Goal: Information Seeking & Learning: Find specific fact

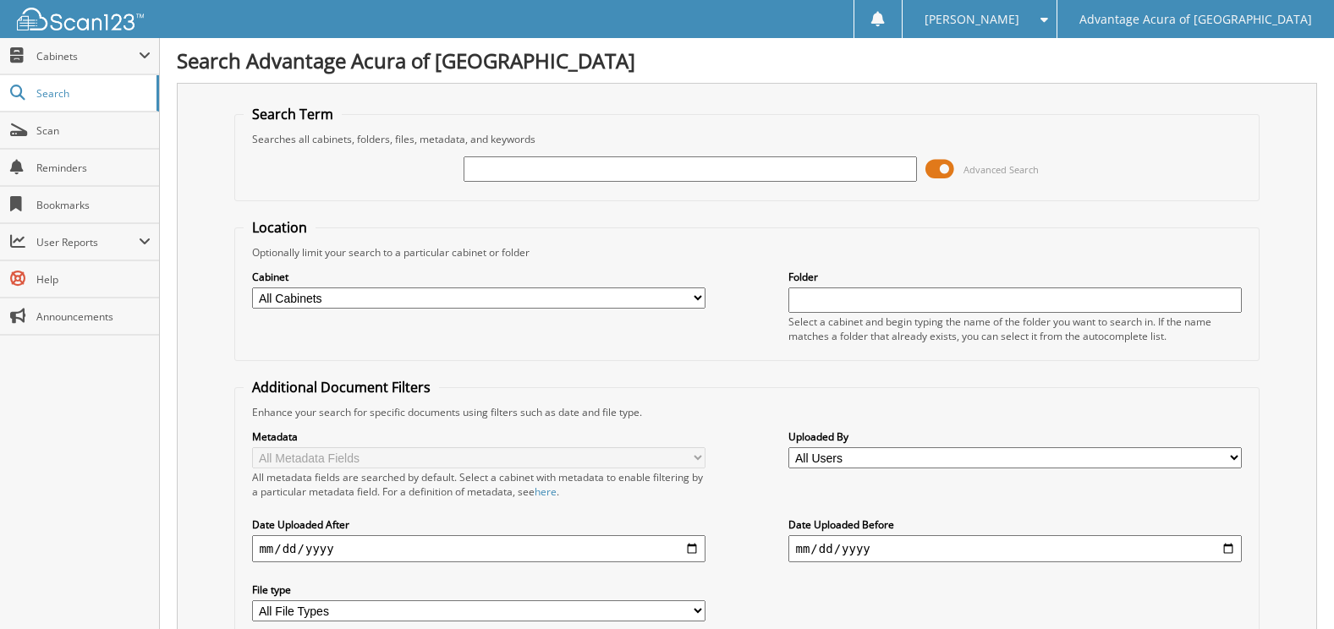
drag, startPoint x: 687, startPoint y: 166, endPoint x: 692, endPoint y: 125, distance: 40.9
click at [687, 166] on input "text" at bounding box center [690, 169] width 453 height 25
type input "41637"
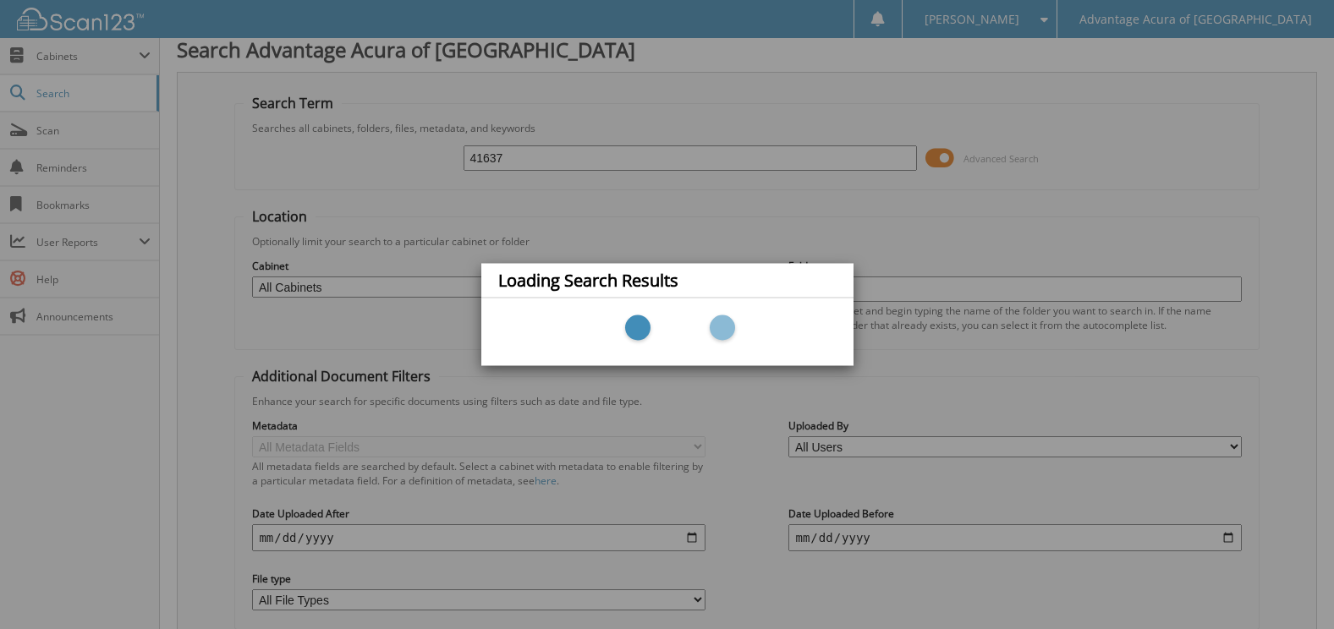
scroll to position [139, 0]
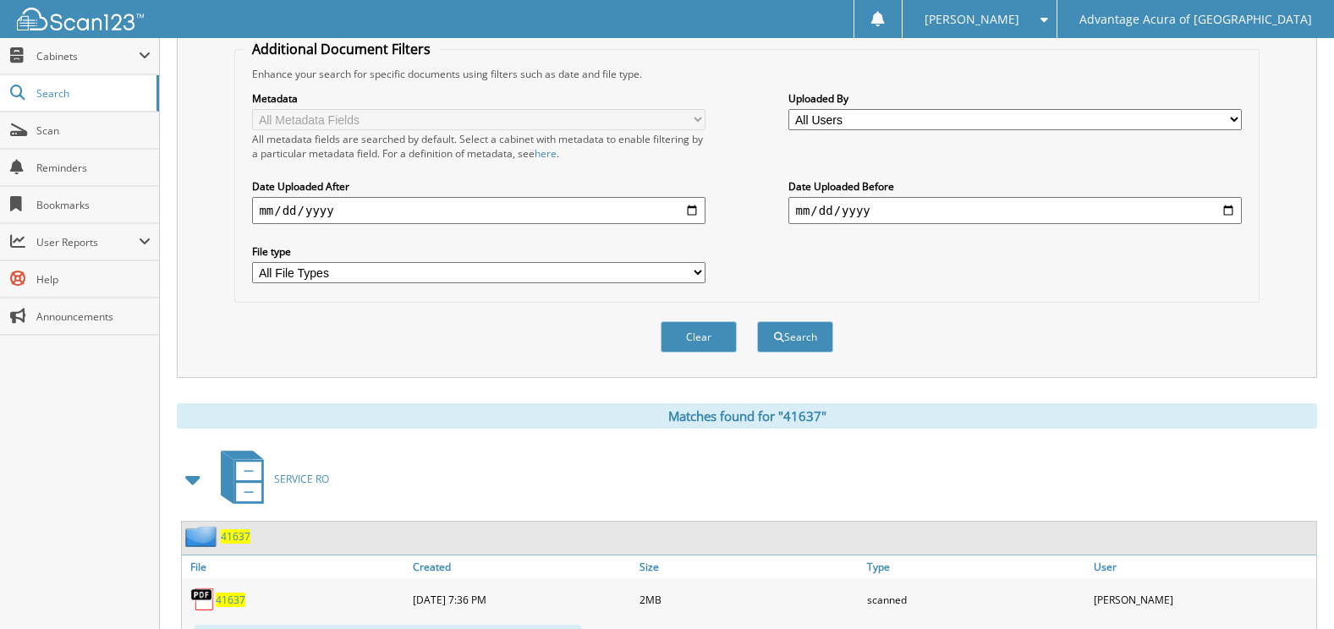
scroll to position [508, 0]
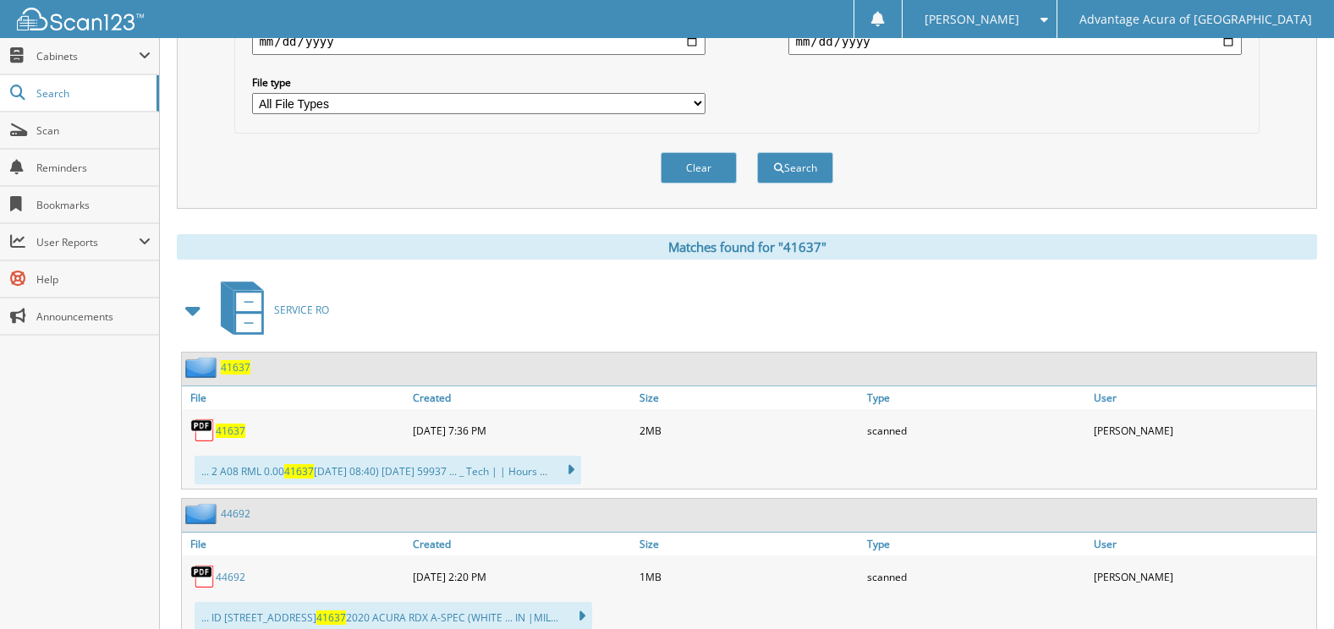
click at [220, 432] on span "41637" at bounding box center [231, 431] width 30 height 14
